Goal: Transaction & Acquisition: Purchase product/service

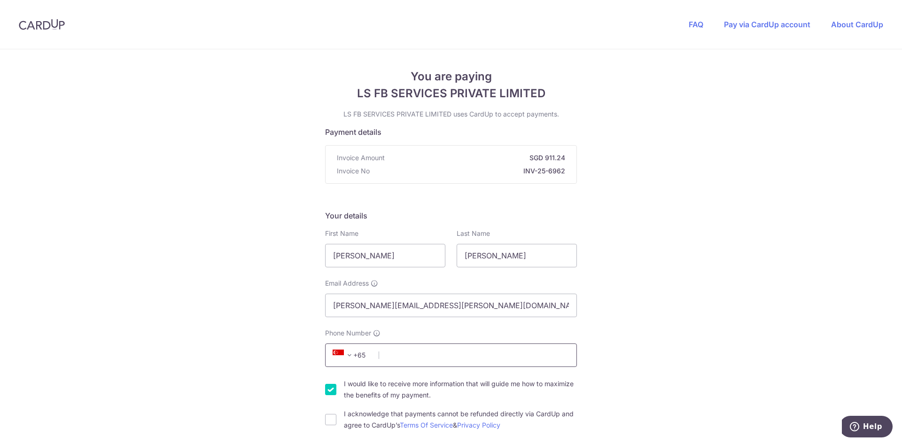
click at [415, 345] on input "Phone Number" at bounding box center [451, 354] width 252 height 23
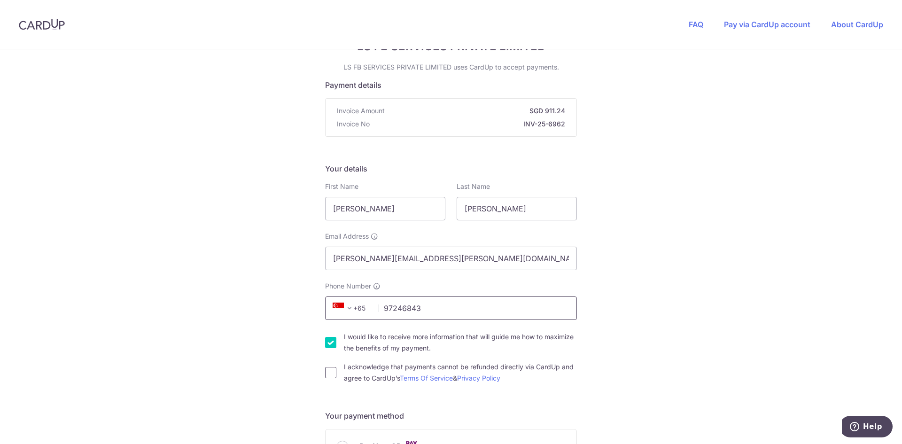
type input "97246843"
click at [328, 373] on input "I acknowledge that payments cannot be refunded directly via CardUp and agree to…" at bounding box center [330, 372] width 11 height 11
checkbox input "true"
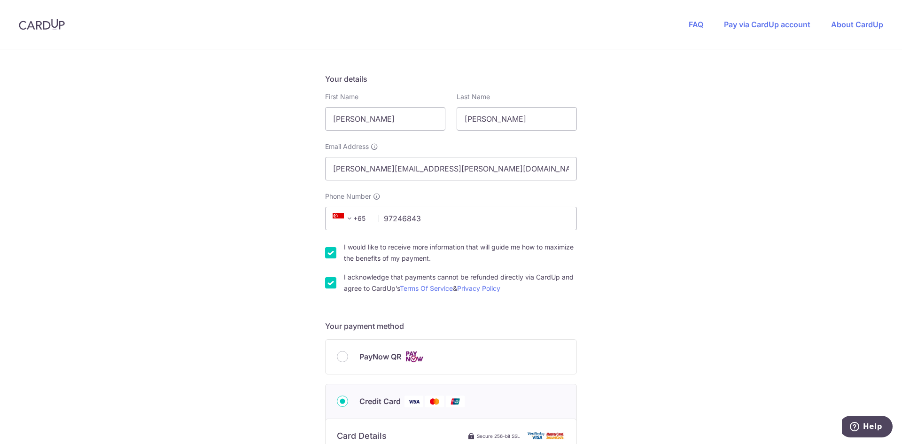
scroll to position [141, 0]
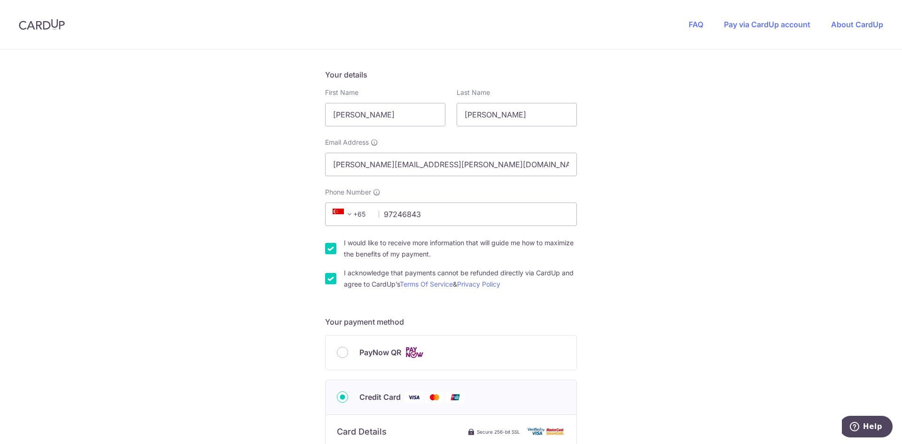
click at [328, 246] on input "I would like to receive more information that will guide me how to maximize the…" at bounding box center [330, 248] width 11 height 11
checkbox input "false"
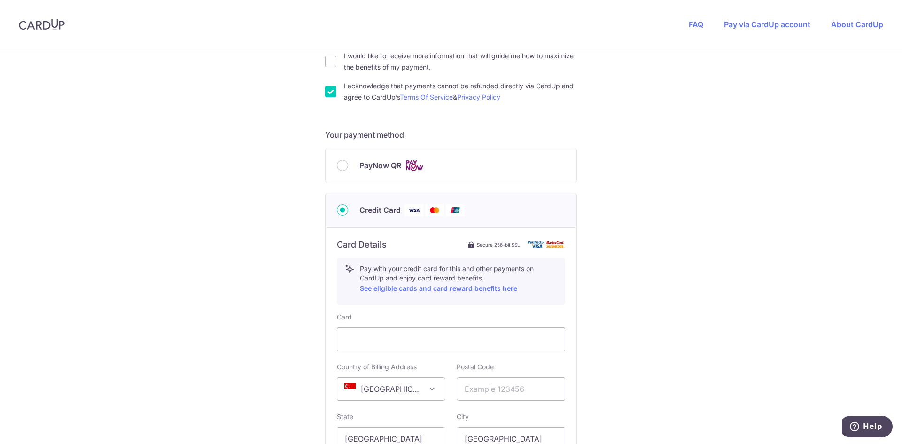
scroll to position [329, 0]
click at [343, 164] on input "PayNow QR" at bounding box center [342, 164] width 11 height 11
radio input "true"
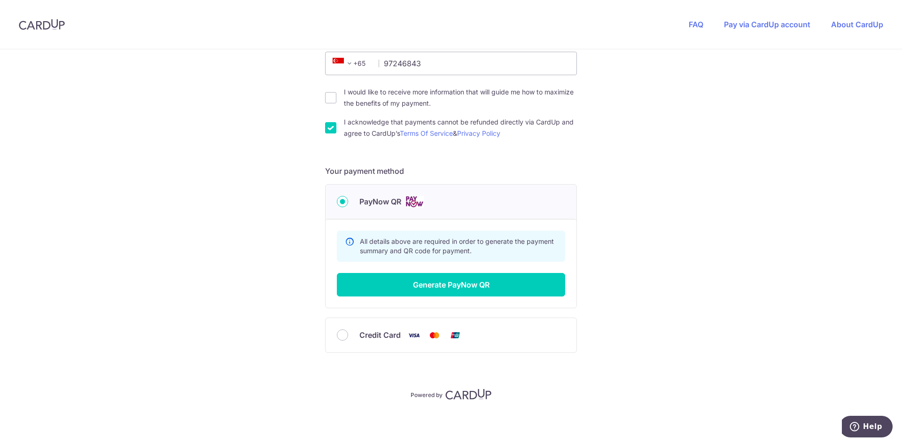
scroll to position [292, 0]
click at [472, 288] on button "Generate PayNow QR" at bounding box center [451, 284] width 228 height 23
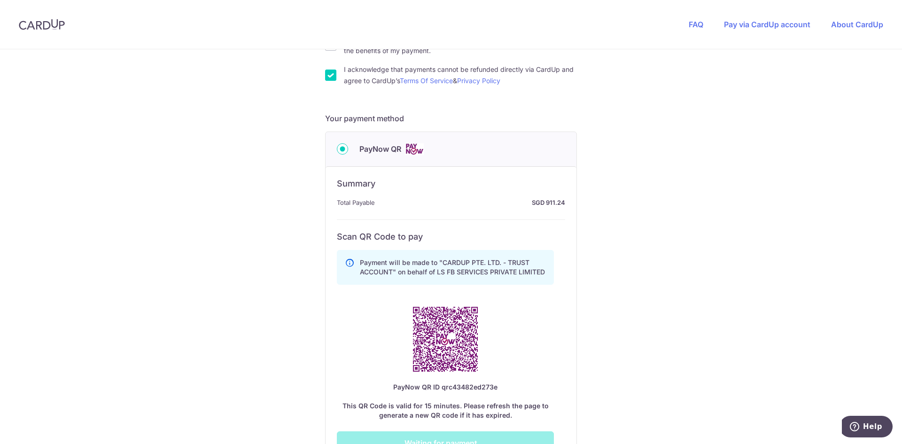
scroll to position [433, 0]
